Goal: Check status: Check status

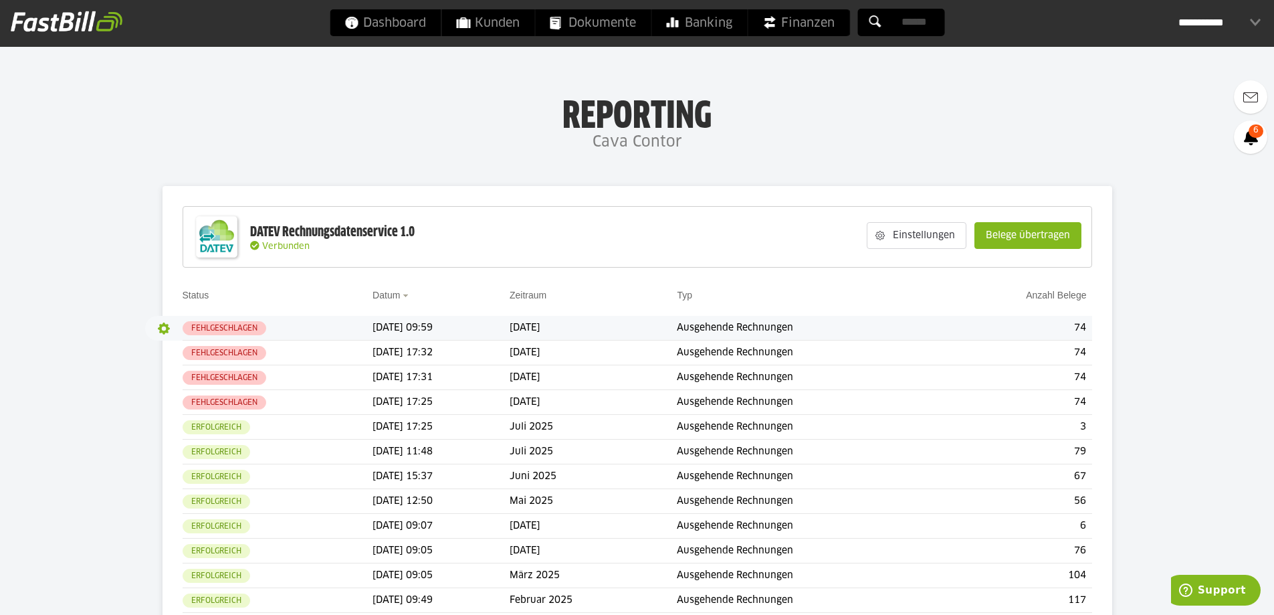
click at [155, 330] on button "button" at bounding box center [163, 328] width 23 height 23
click at [193, 373] on slot "Protokoll" at bounding box center [192, 372] width 47 height 13
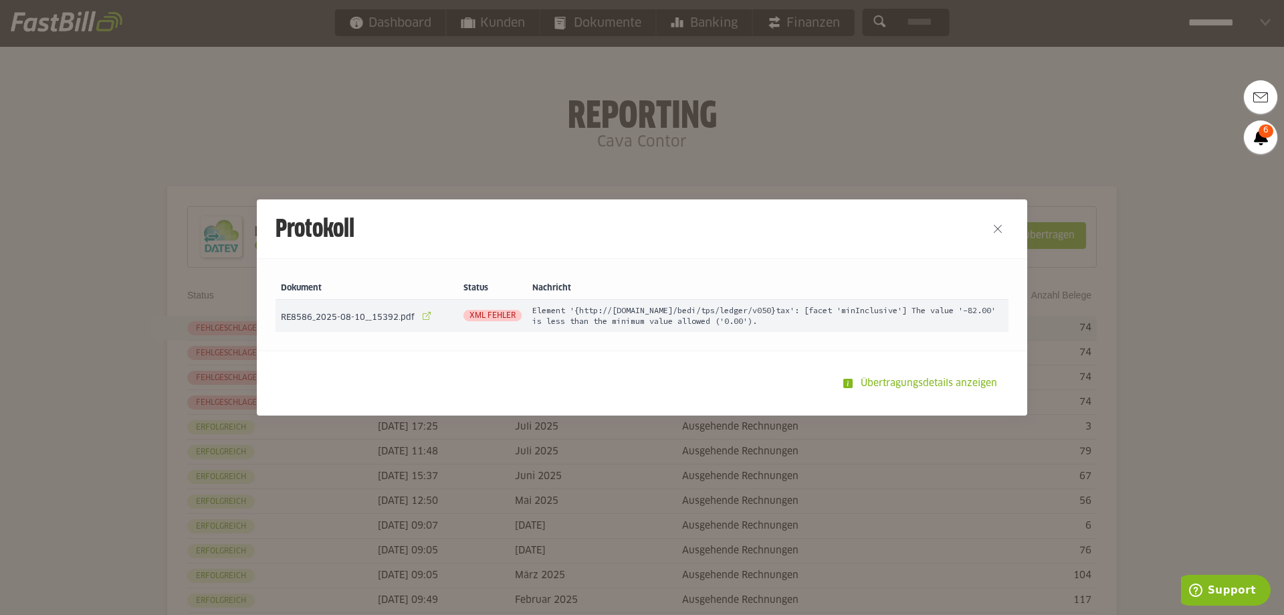
click at [419, 314] on link at bounding box center [426, 315] width 19 height 19
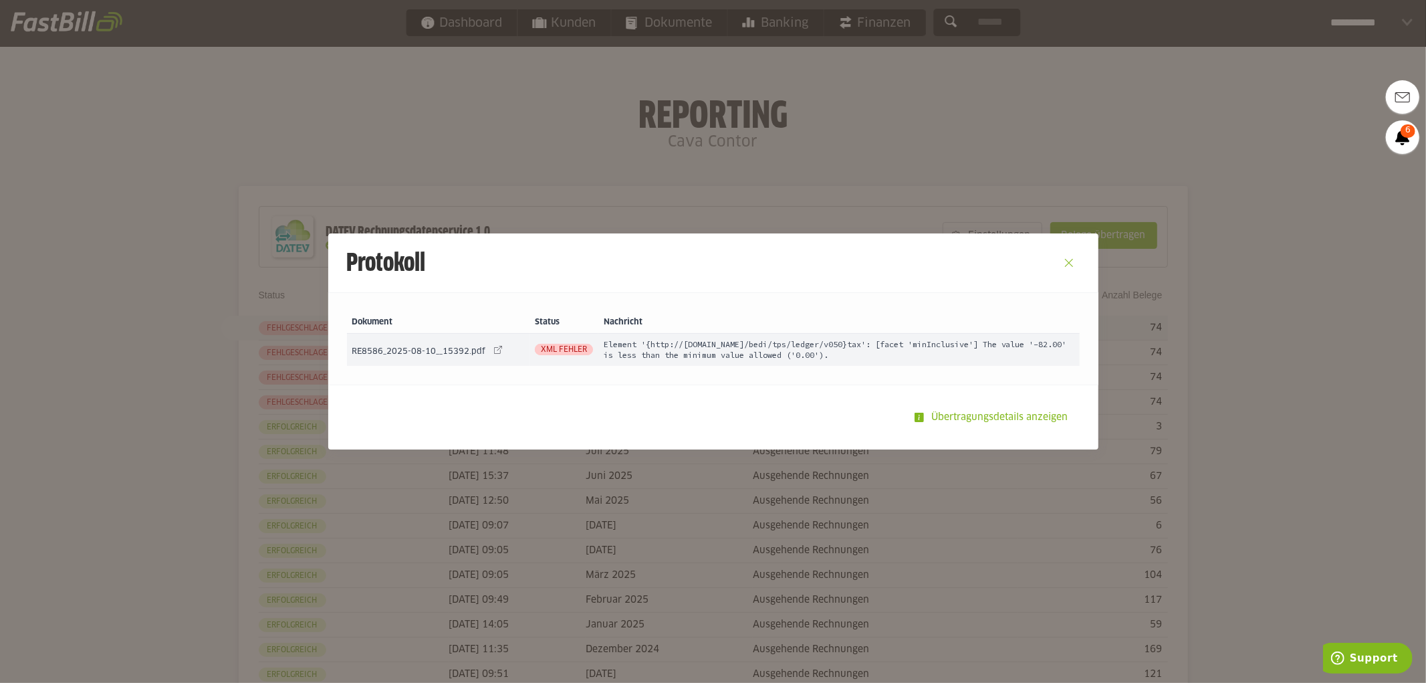
click at [1066, 261] on button "Close" at bounding box center [1069, 262] width 21 height 21
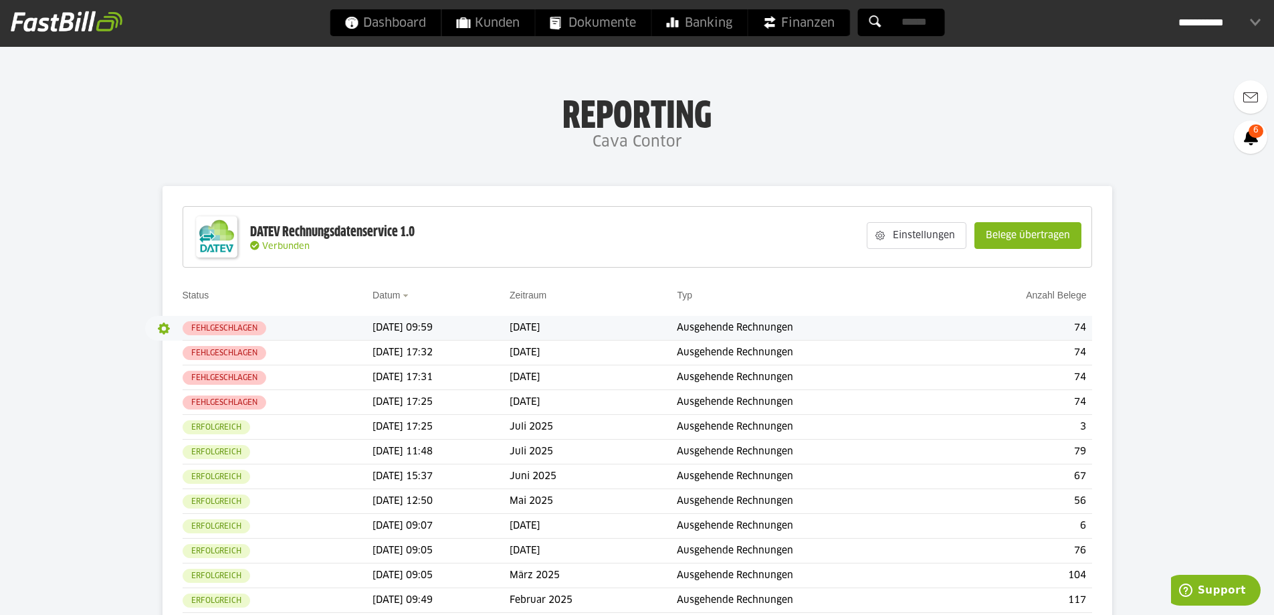
click at [158, 328] on button "button" at bounding box center [163, 328] width 23 height 23
click at [197, 358] on slot "Details" at bounding box center [192, 354] width 47 height 13
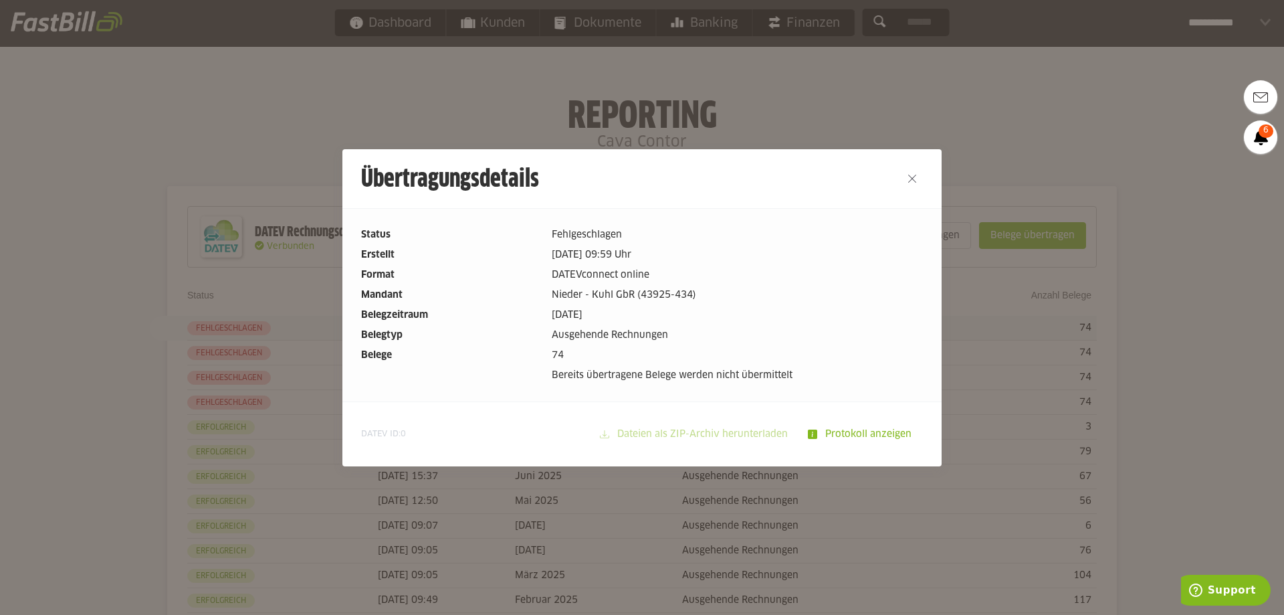
drag, startPoint x: 633, startPoint y: 330, endPoint x: 520, endPoint y: 344, distance: 113.9
click at [520, 344] on dl "Status Fehlgeschlagen Erstellt [DATE] 09:59 Uhr Format DATEVconnect online Mand…" at bounding box center [642, 304] width 562 height 155
click at [563, 370] on dd "Bereits übertragene Belege werden nicht übermittelt" at bounding box center [737, 375] width 371 height 15
drag, startPoint x: 572, startPoint y: 377, endPoint x: 825, endPoint y: 377, distance: 253.5
click at [825, 377] on dd "Bereits übertragene Belege werden nicht übermittelt" at bounding box center [737, 375] width 371 height 15
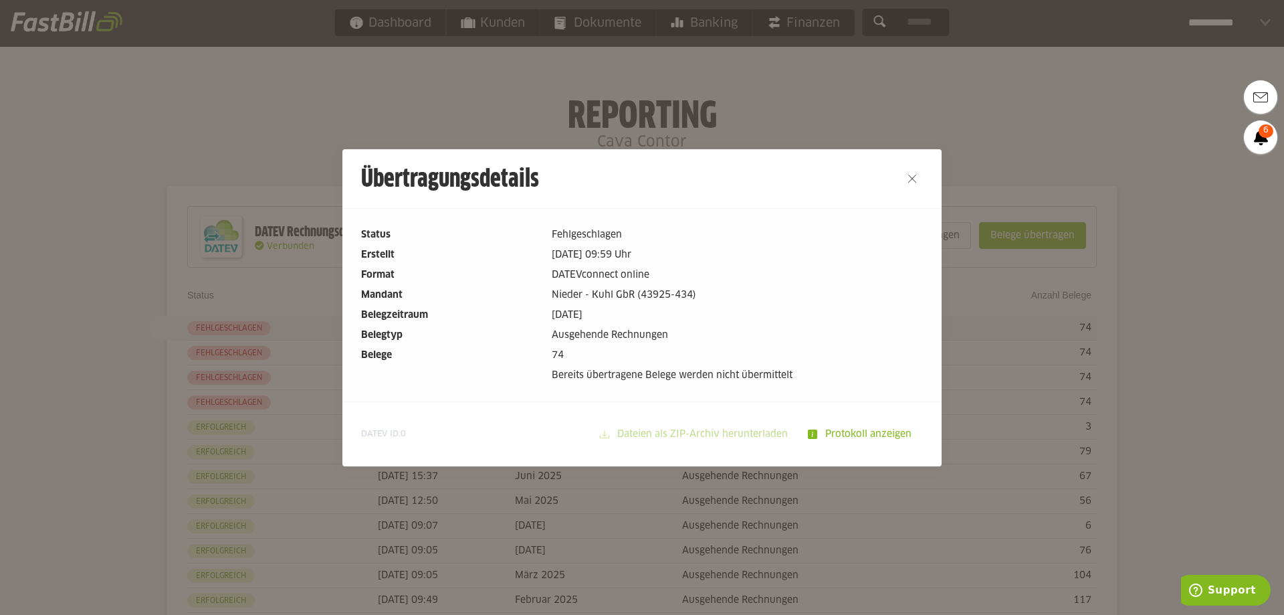
click at [699, 377] on dd "Bereits übertragene Belege werden nicht übermittelt" at bounding box center [737, 375] width 371 height 15
click at [884, 428] on slot "Protokoll anzeigen" at bounding box center [869, 433] width 105 height 25
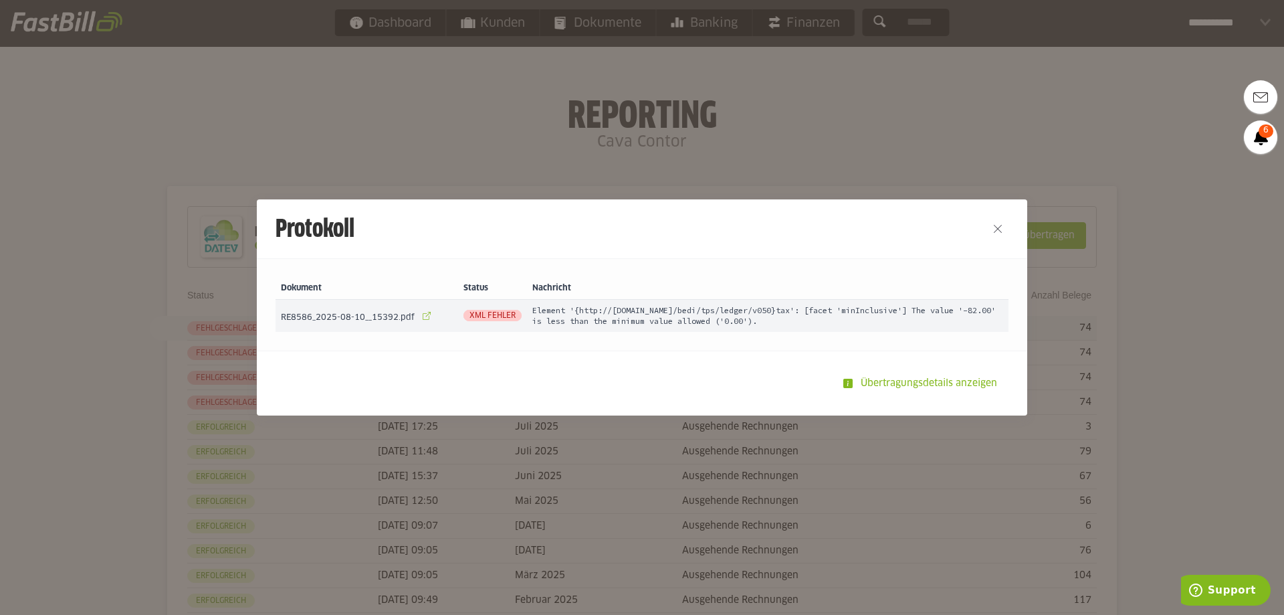
click at [423, 316] on link at bounding box center [426, 315] width 19 height 19
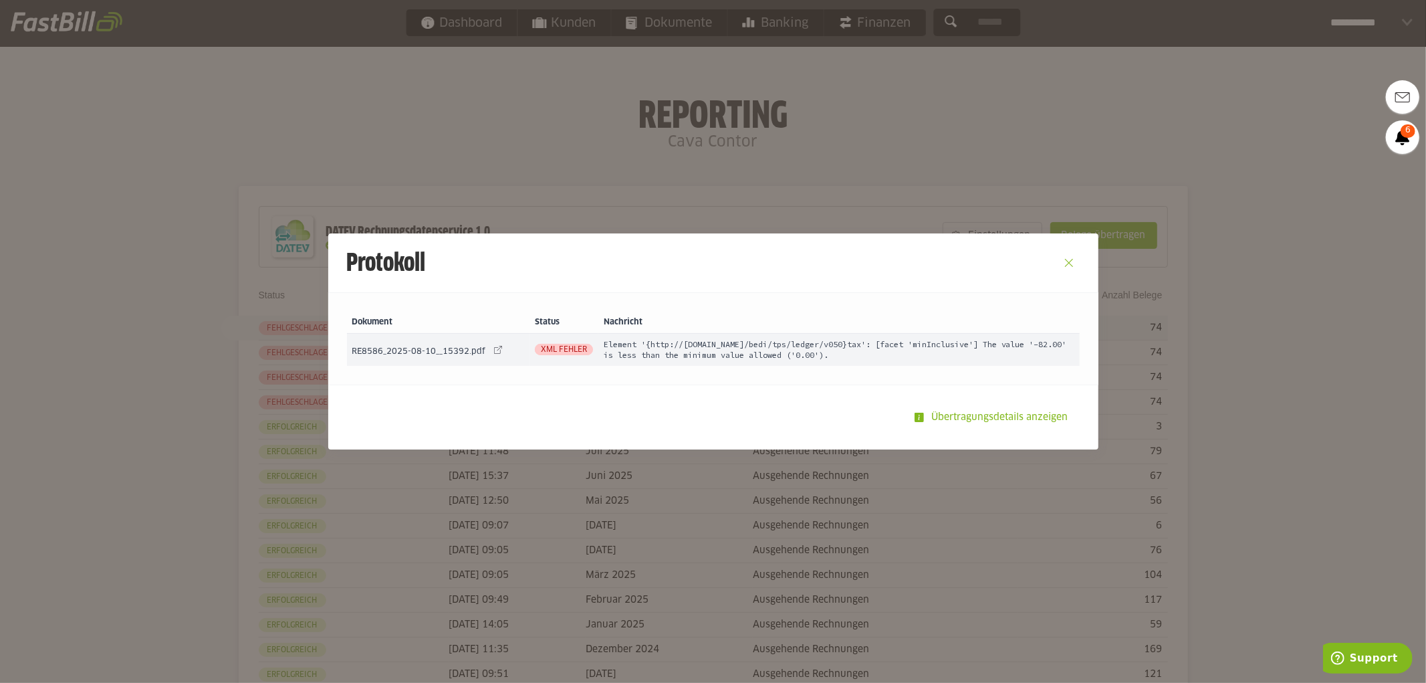
click at [1062, 258] on button "Close" at bounding box center [1069, 262] width 21 height 21
